Goal: Check status: Check status

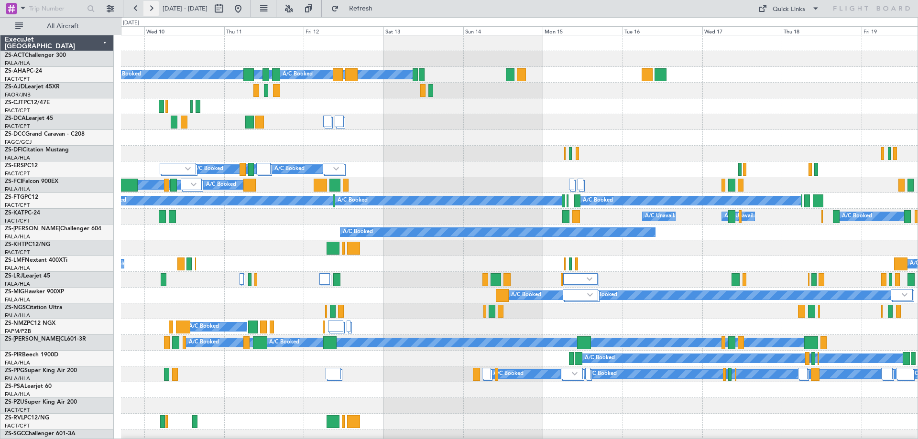
click at [152, 7] on button at bounding box center [150, 8] width 15 height 15
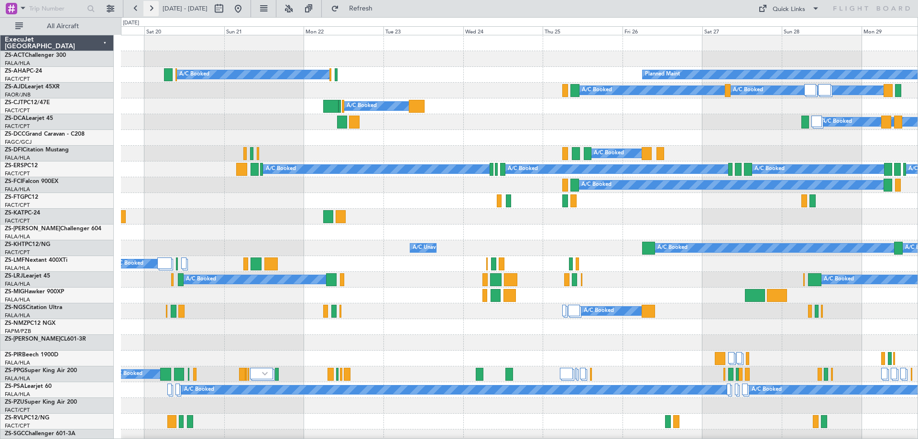
click at [149, 6] on button at bounding box center [150, 8] width 15 height 15
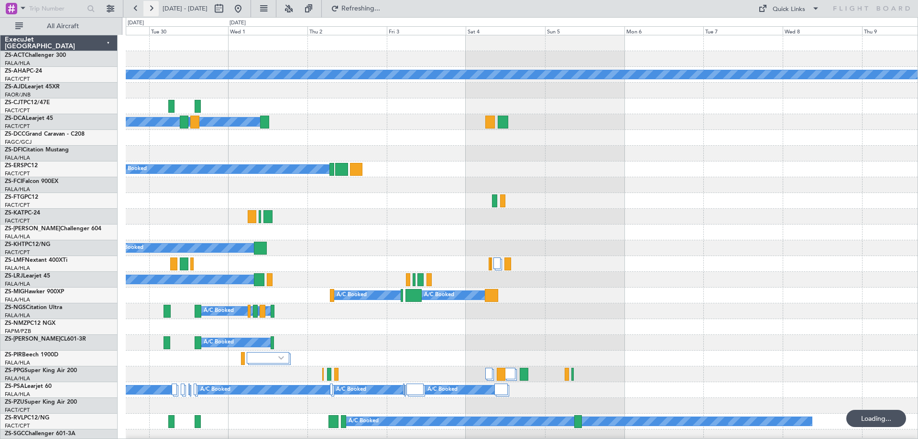
click at [149, 6] on button at bounding box center [150, 8] width 15 height 15
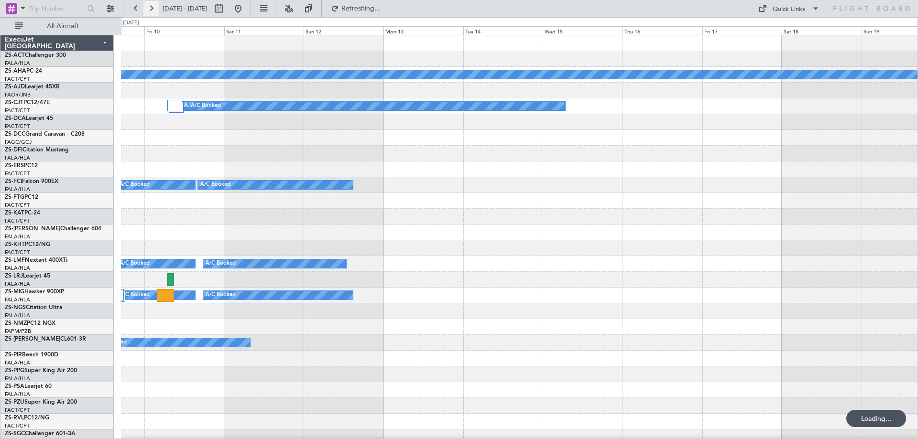
click at [149, 6] on button at bounding box center [150, 8] width 15 height 15
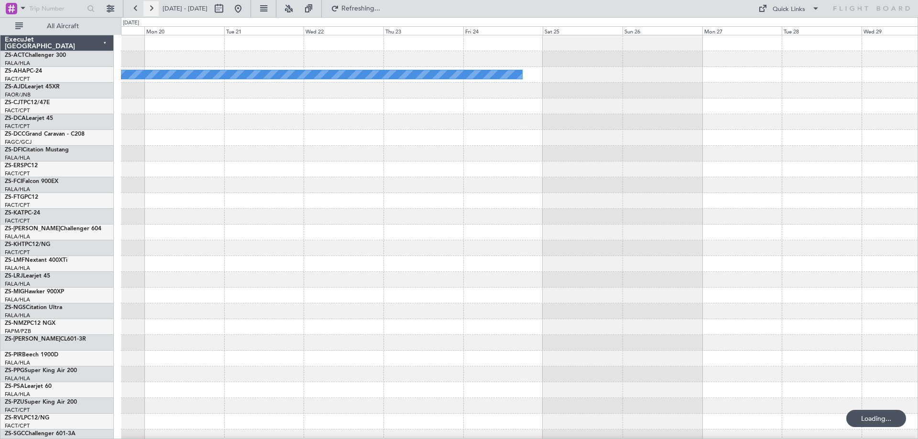
click at [149, 6] on button at bounding box center [150, 8] width 15 height 15
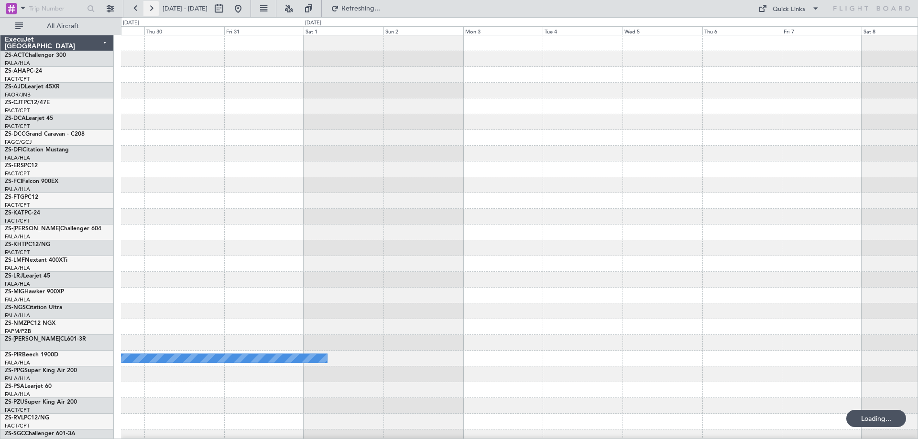
click at [150, 7] on button at bounding box center [150, 8] width 15 height 15
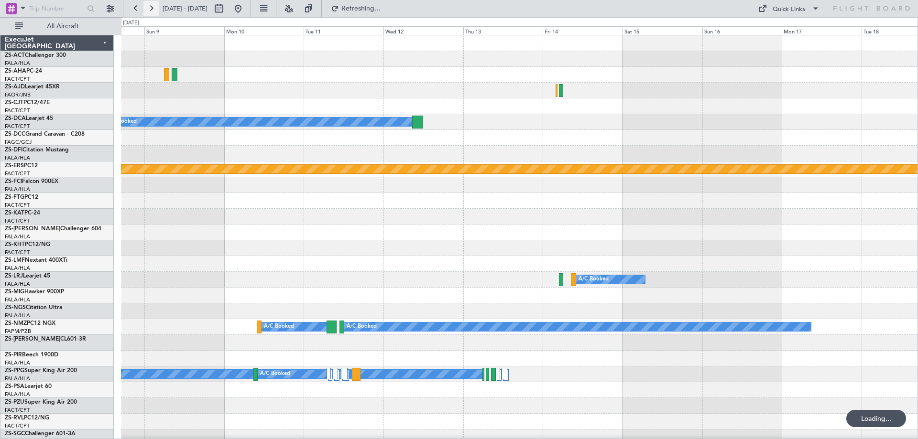
click at [150, 7] on button at bounding box center [150, 8] width 15 height 15
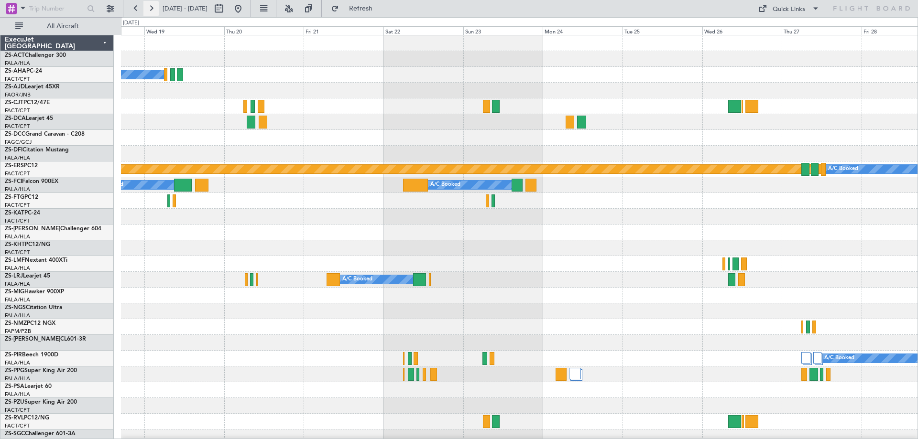
click at [148, 9] on button at bounding box center [150, 8] width 15 height 15
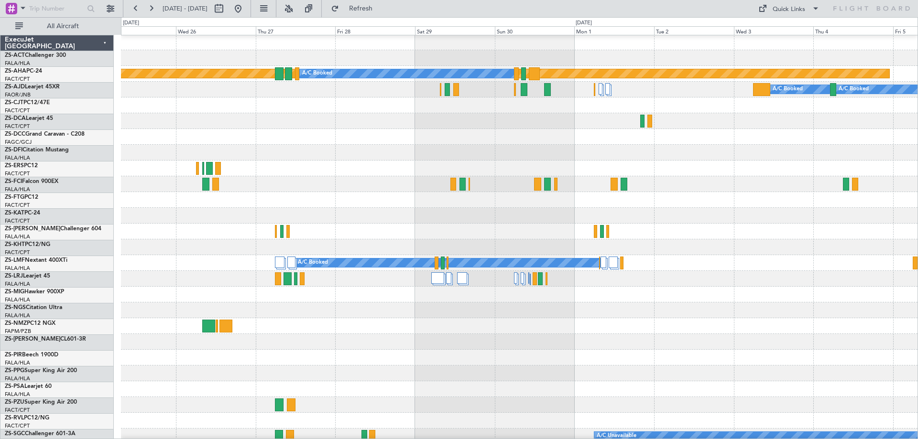
scroll to position [96, 0]
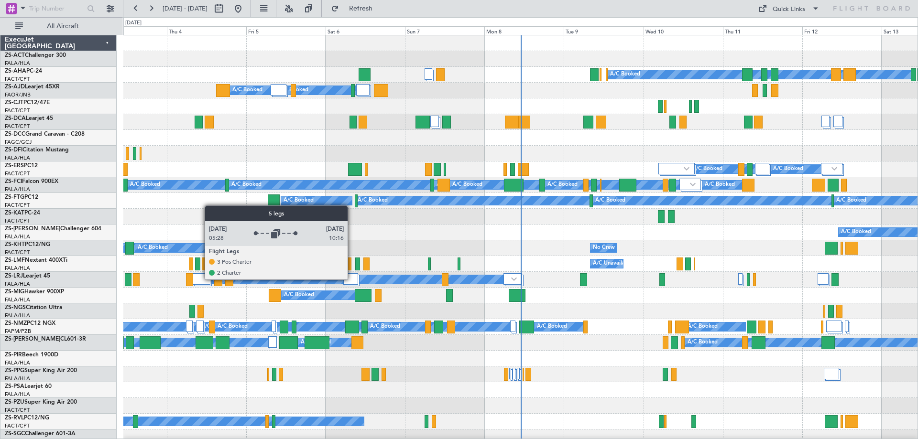
click at [352, 279] on div at bounding box center [350, 278] width 15 height 11
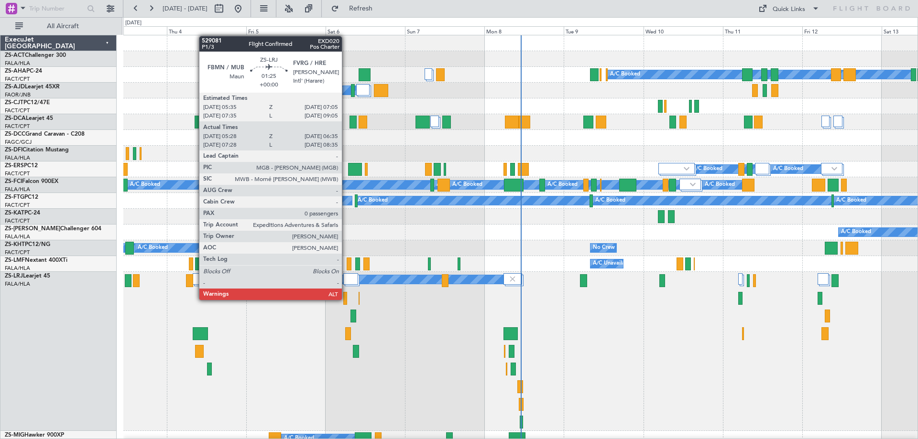
click at [346, 300] on div at bounding box center [345, 298] width 4 height 13
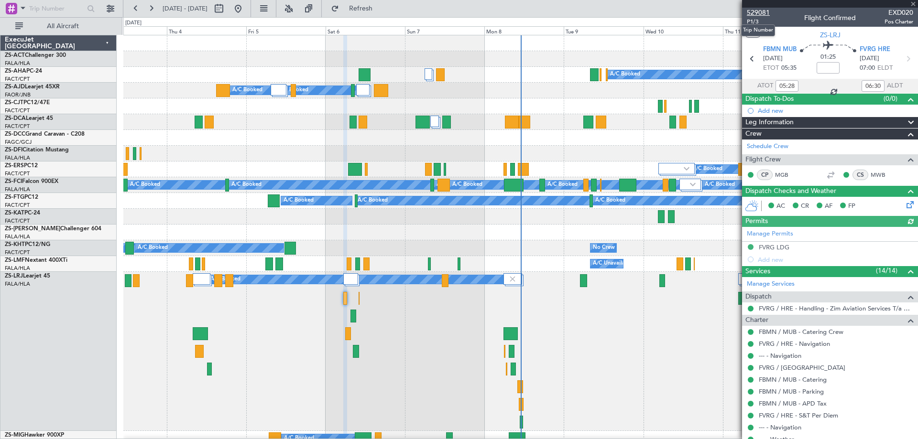
click at [755, 11] on span "529081" at bounding box center [757, 13] width 23 height 10
